Goal: Check status: Check status

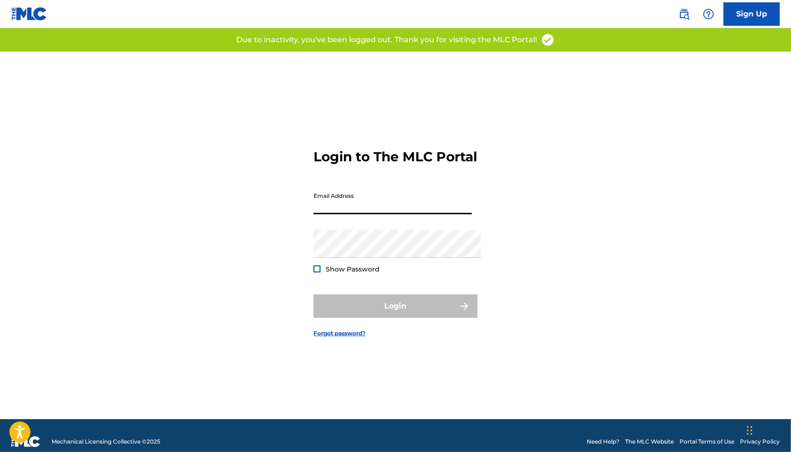
type input "[EMAIL_ADDRESS][DOMAIN_NAME]"
click at [395, 310] on button "Login" at bounding box center [395, 305] width 164 height 23
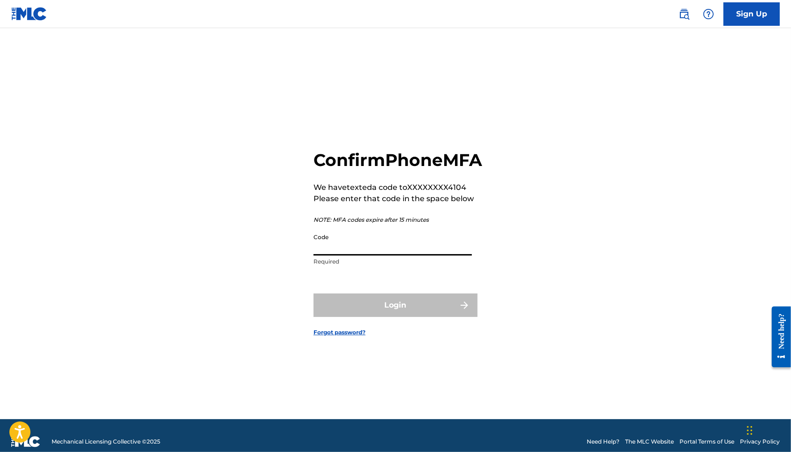
click at [402, 252] on input "Code" at bounding box center [392, 242] width 158 height 27
click at [361, 255] on input "Code" at bounding box center [392, 242] width 158 height 27
paste input "650948"
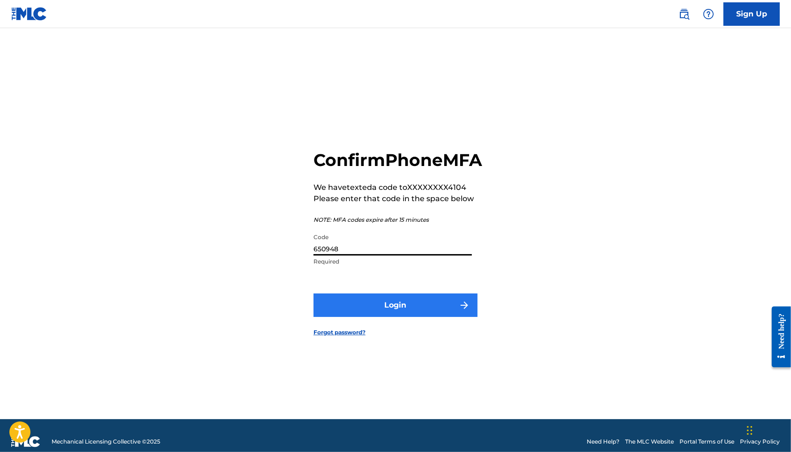
type input "650948"
click at [374, 317] on button "Login" at bounding box center [395, 304] width 164 height 23
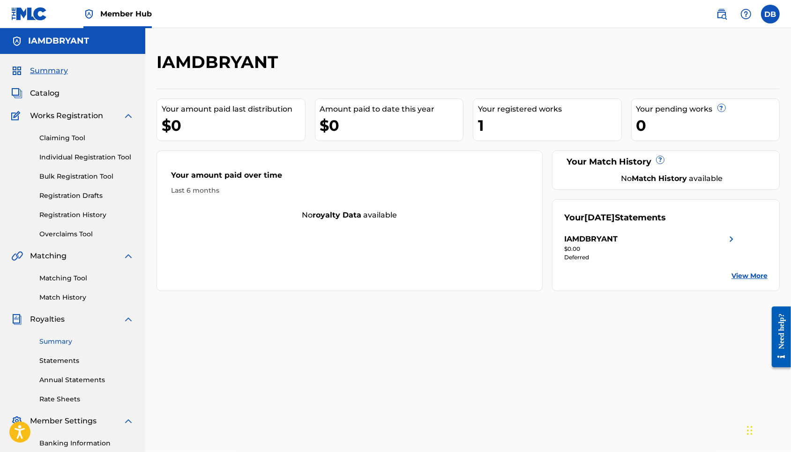
click at [51, 346] on link "Summary" at bounding box center [86, 341] width 95 height 10
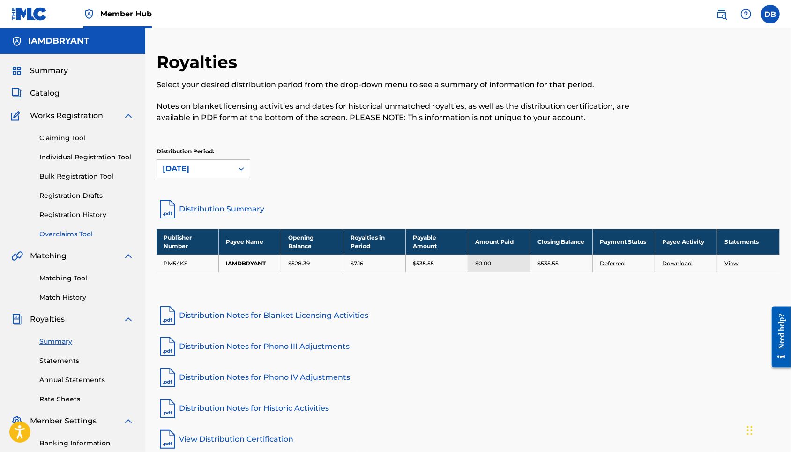
click at [55, 239] on link "Overclaims Tool" at bounding box center [86, 234] width 95 height 10
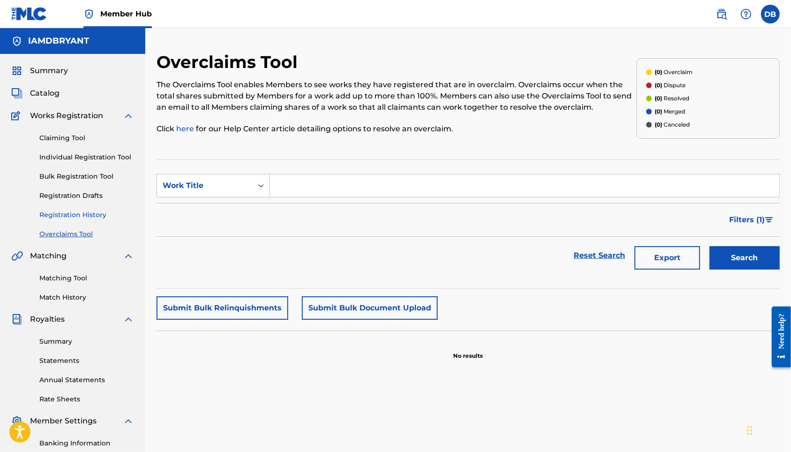
click at [55, 220] on link "Registration History" at bounding box center [86, 215] width 95 height 10
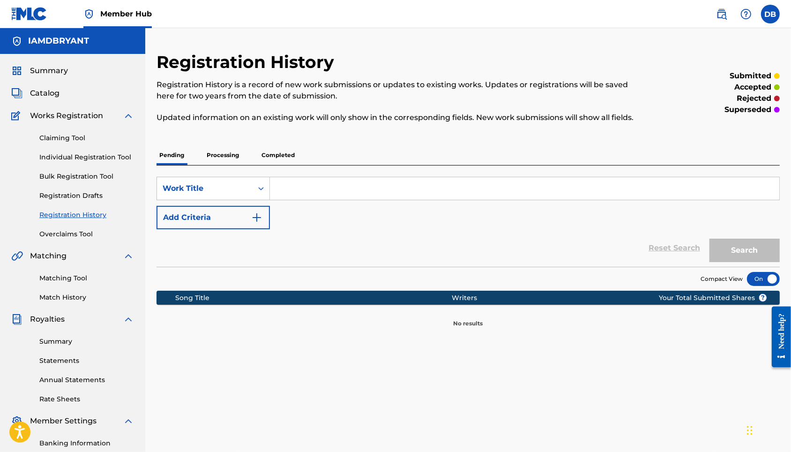
click at [239, 165] on p "Processing" at bounding box center [223, 155] width 38 height 20
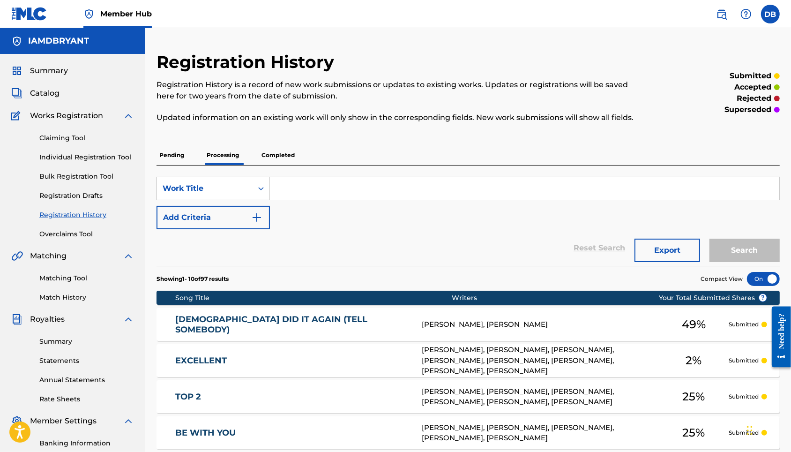
click at [298, 165] on p "Completed" at bounding box center [278, 155] width 39 height 20
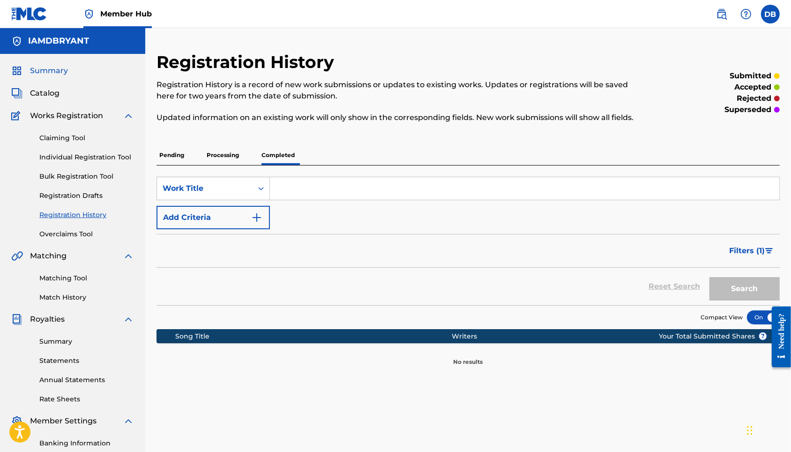
click at [51, 74] on span "Summary" at bounding box center [49, 70] width 38 height 11
